Goal: Obtain resource: Download file/media

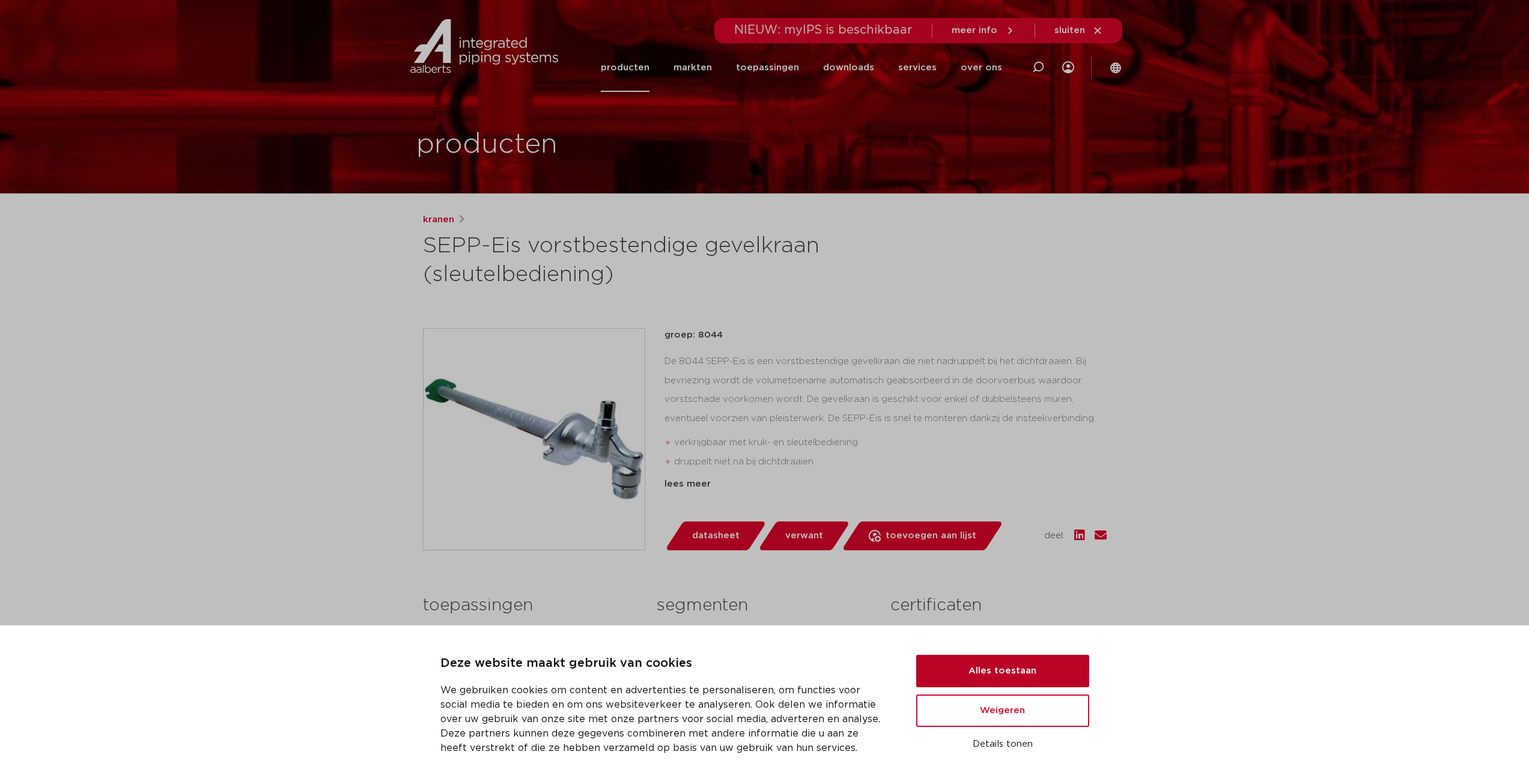
click at [999, 670] on button "Alles toestaan" at bounding box center [1003, 671] width 173 height 32
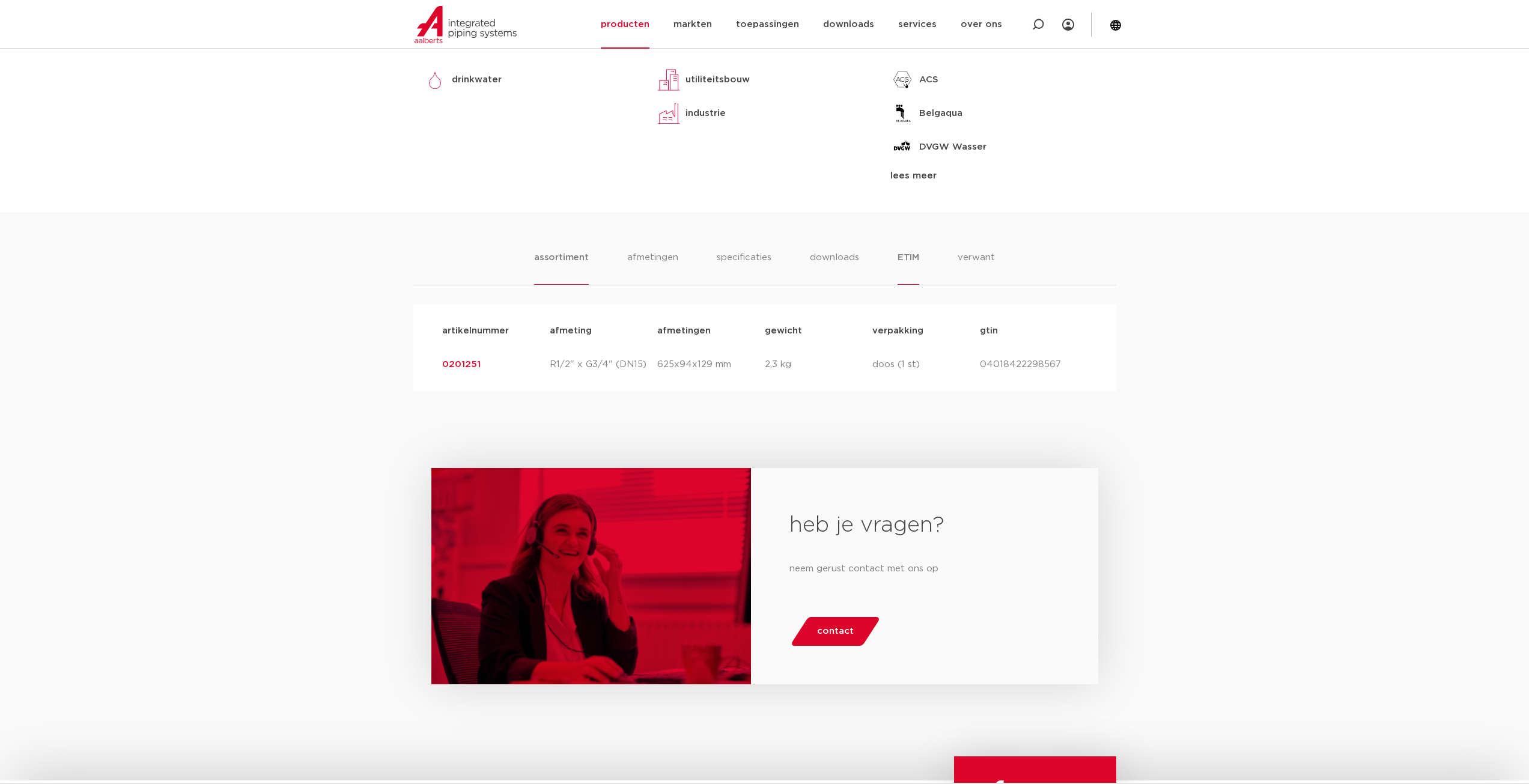
scroll to position [601, 0]
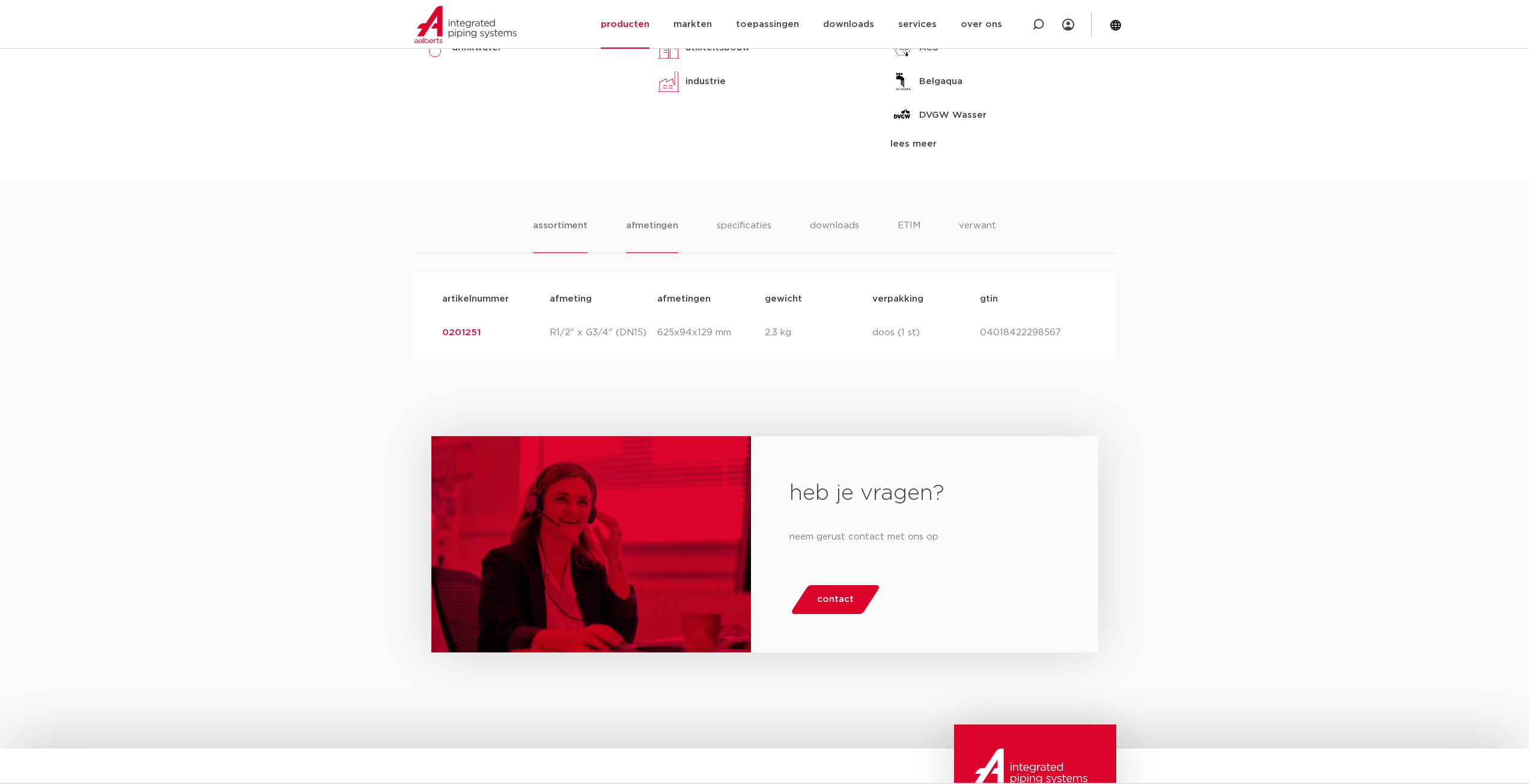
click at [660, 224] on li "afmetingen" at bounding box center [652, 236] width 52 height 34
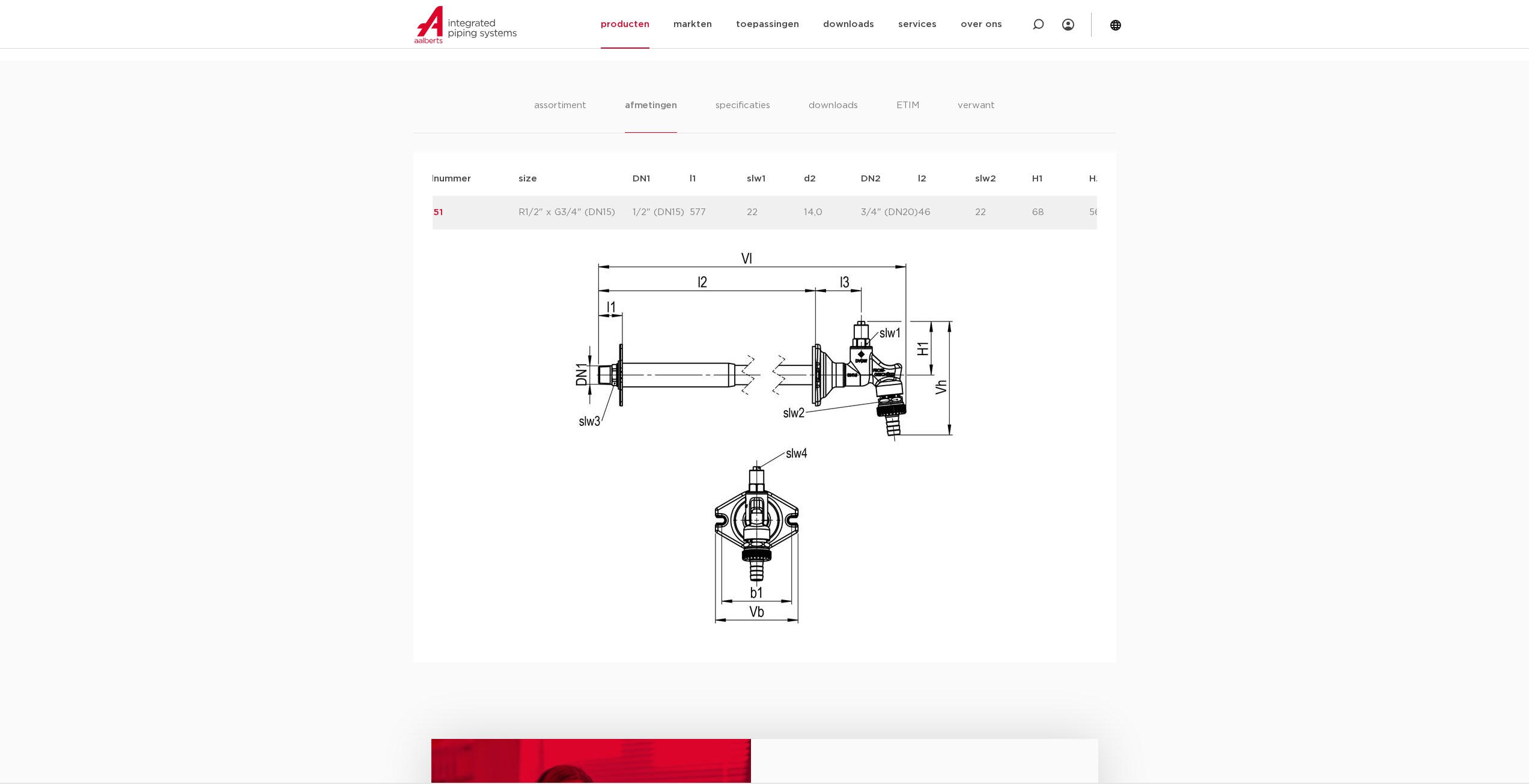
scroll to position [0, 0]
click at [730, 102] on li "specificaties" at bounding box center [742, 115] width 58 height 34
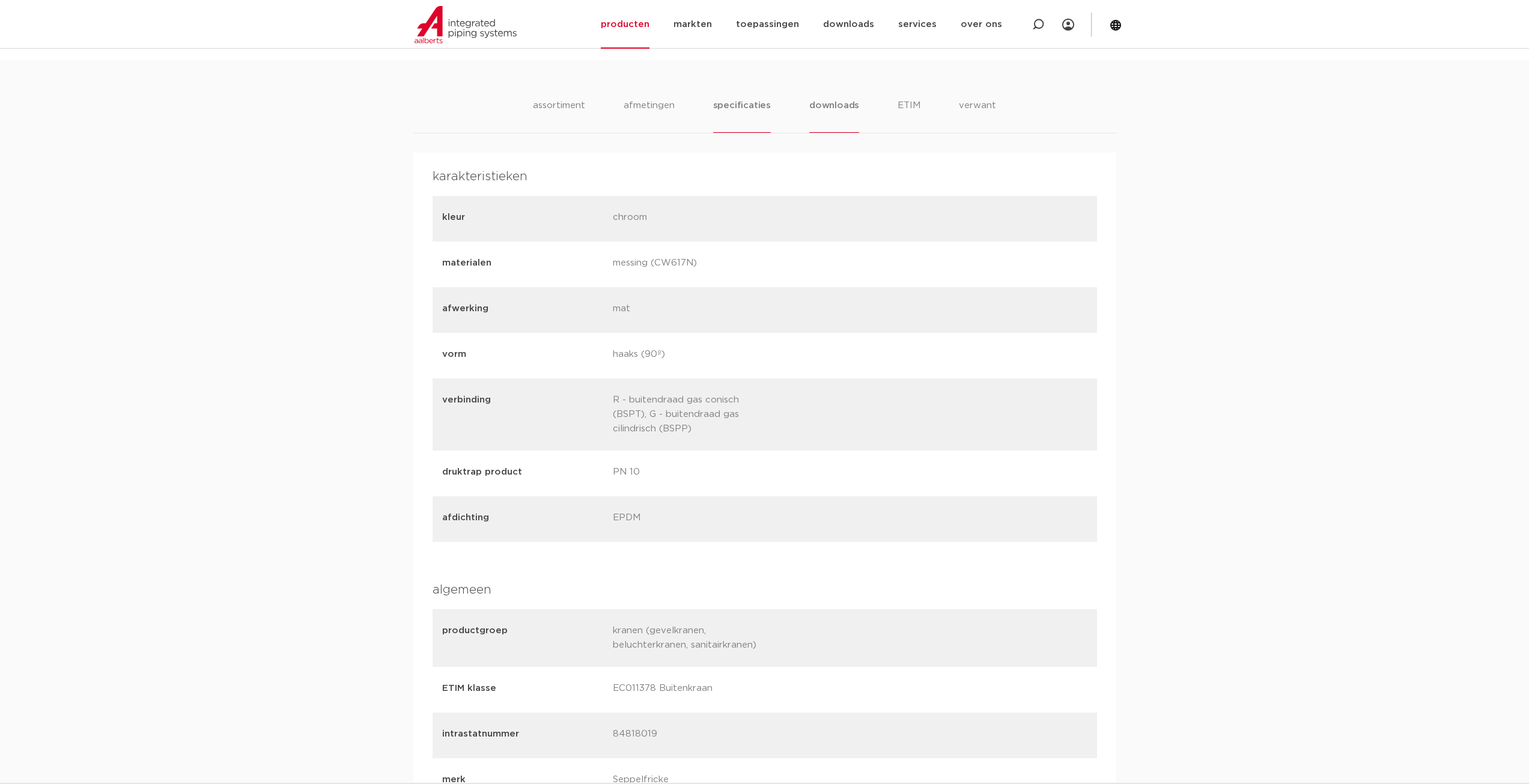
click at [824, 104] on li "downloads" at bounding box center [834, 115] width 50 height 34
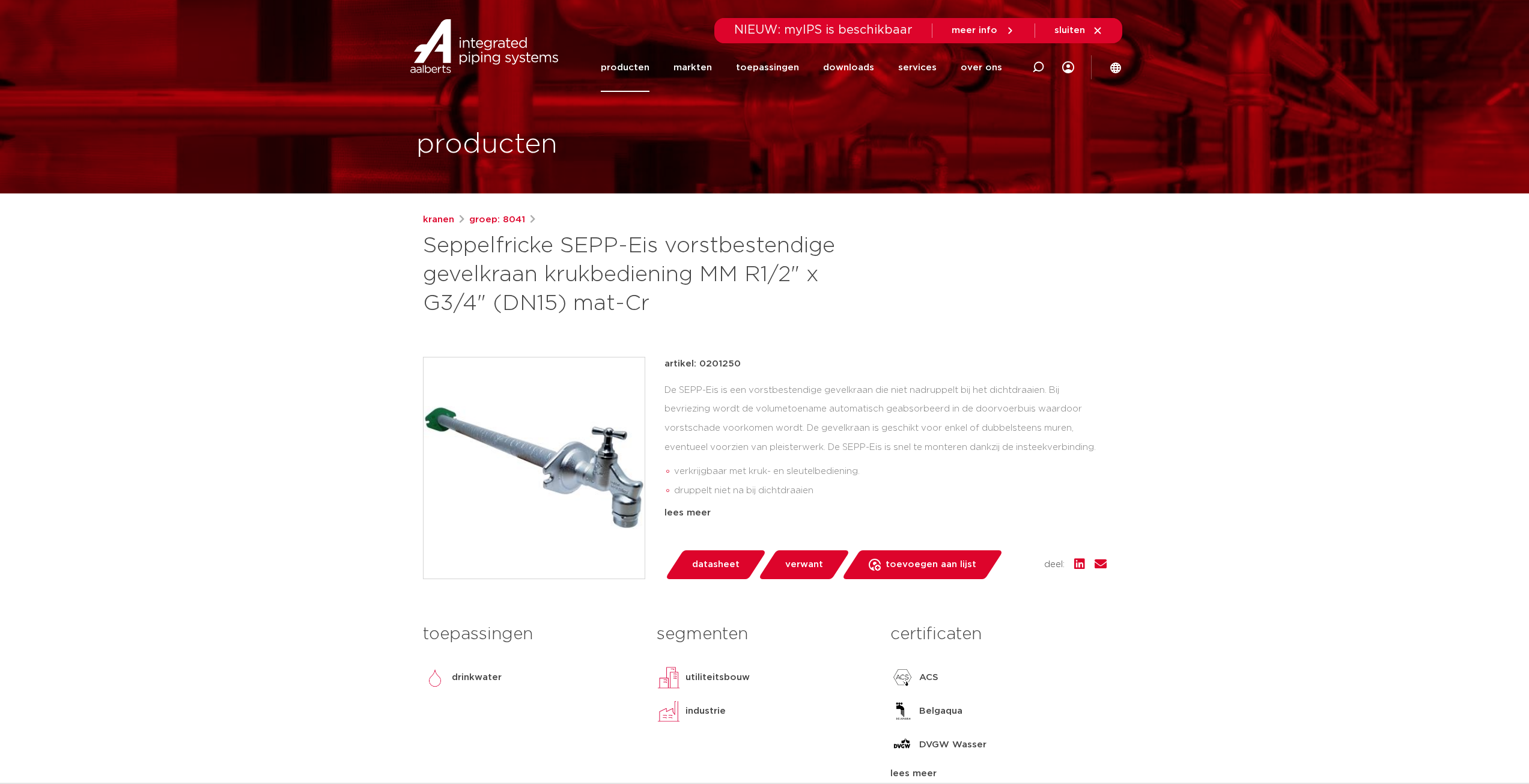
click at [717, 560] on span "datasheet" at bounding box center [716, 565] width 47 height 19
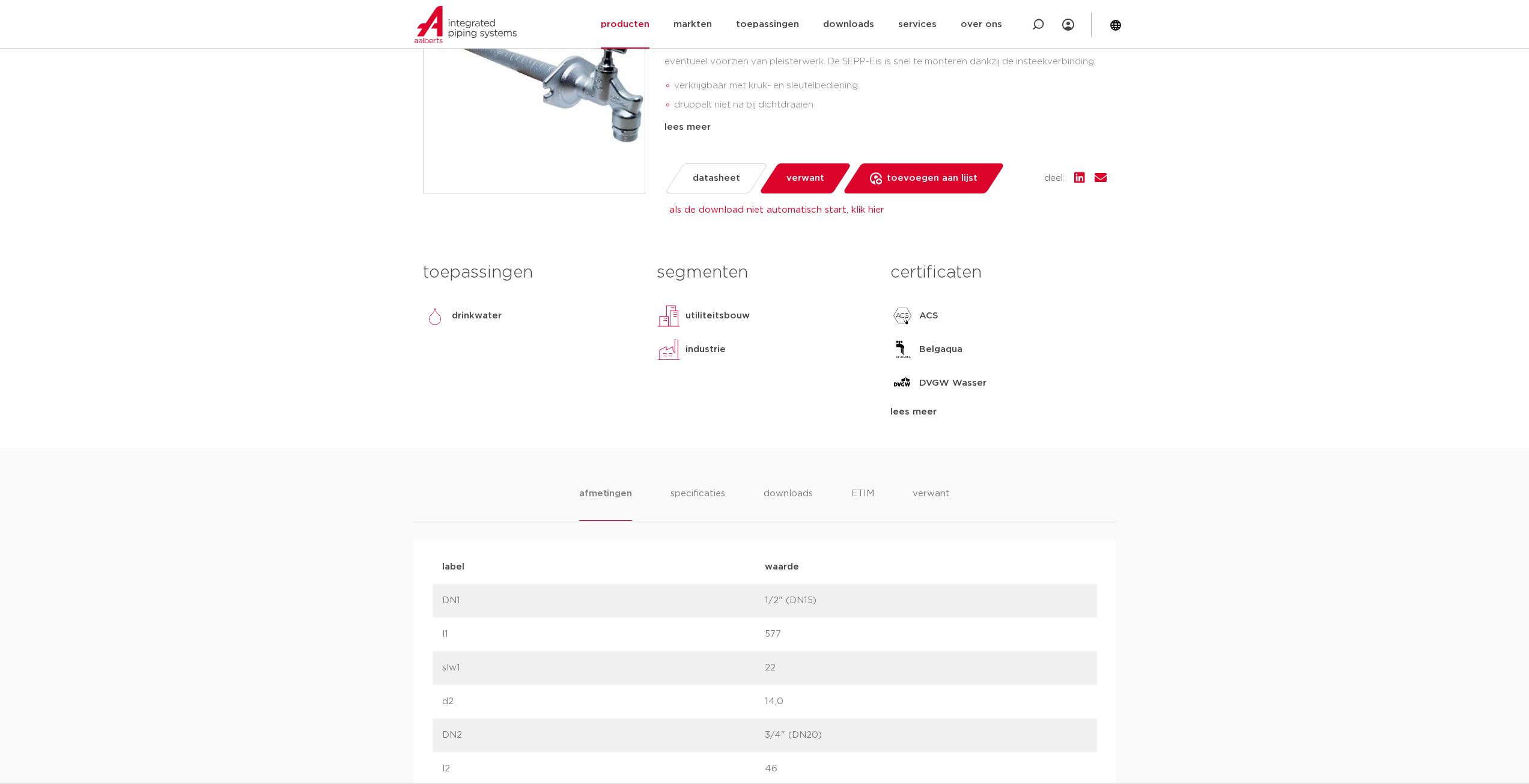
scroll to position [420, 0]
